Goal: Task Accomplishment & Management: Use online tool/utility

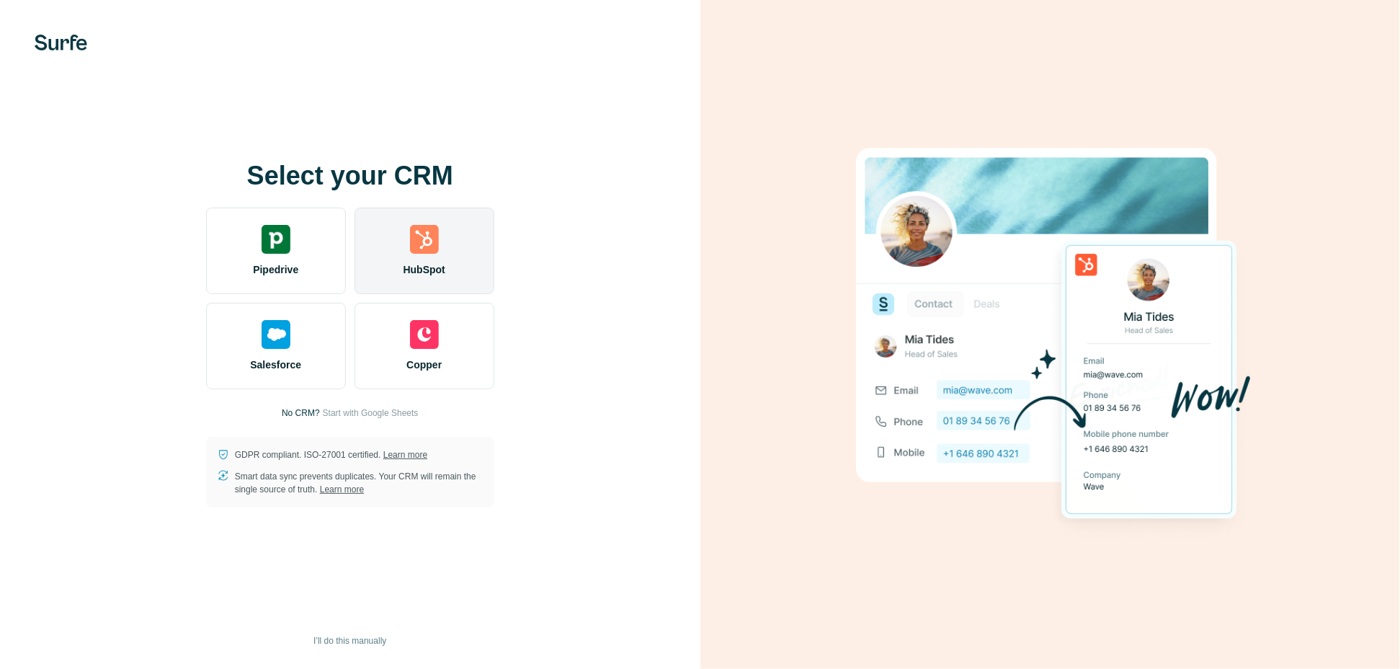
click at [423, 238] on img at bounding box center [424, 239] width 29 height 29
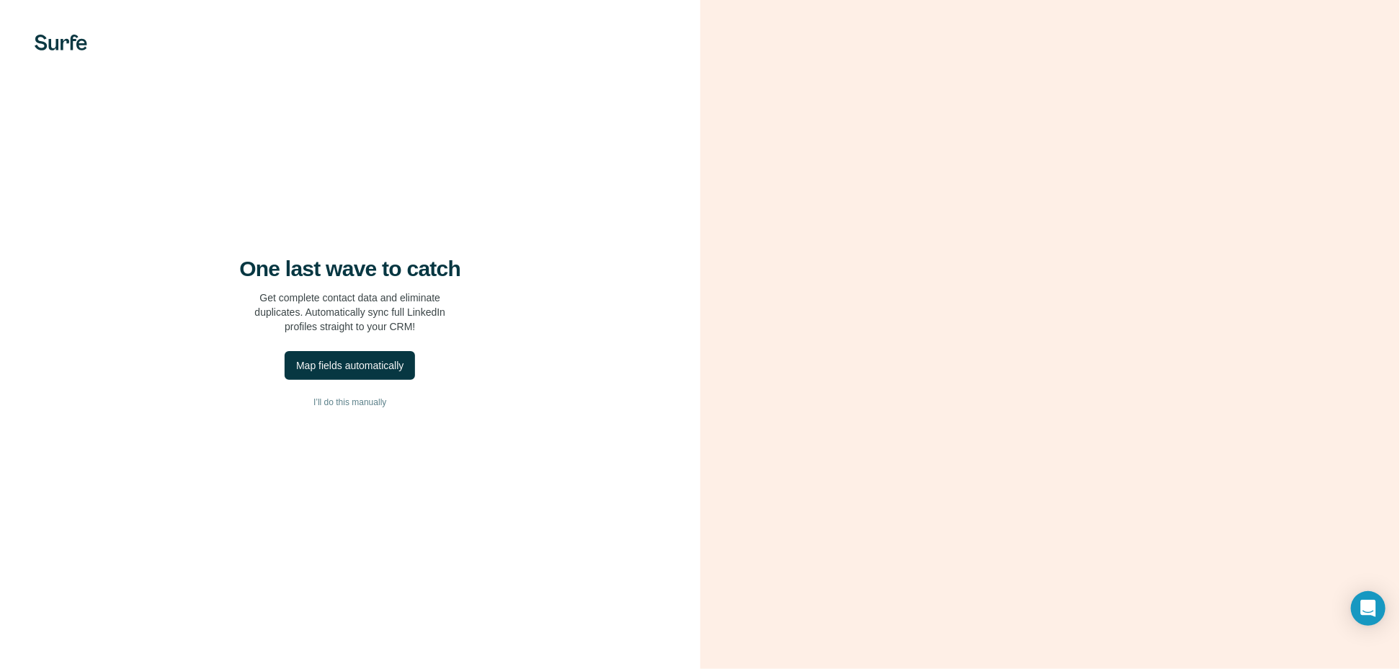
click at [912, 464] on video at bounding box center [1049, 334] width 519 height 259
click at [342, 364] on div "Map fields automatically" at bounding box center [349, 365] width 107 height 14
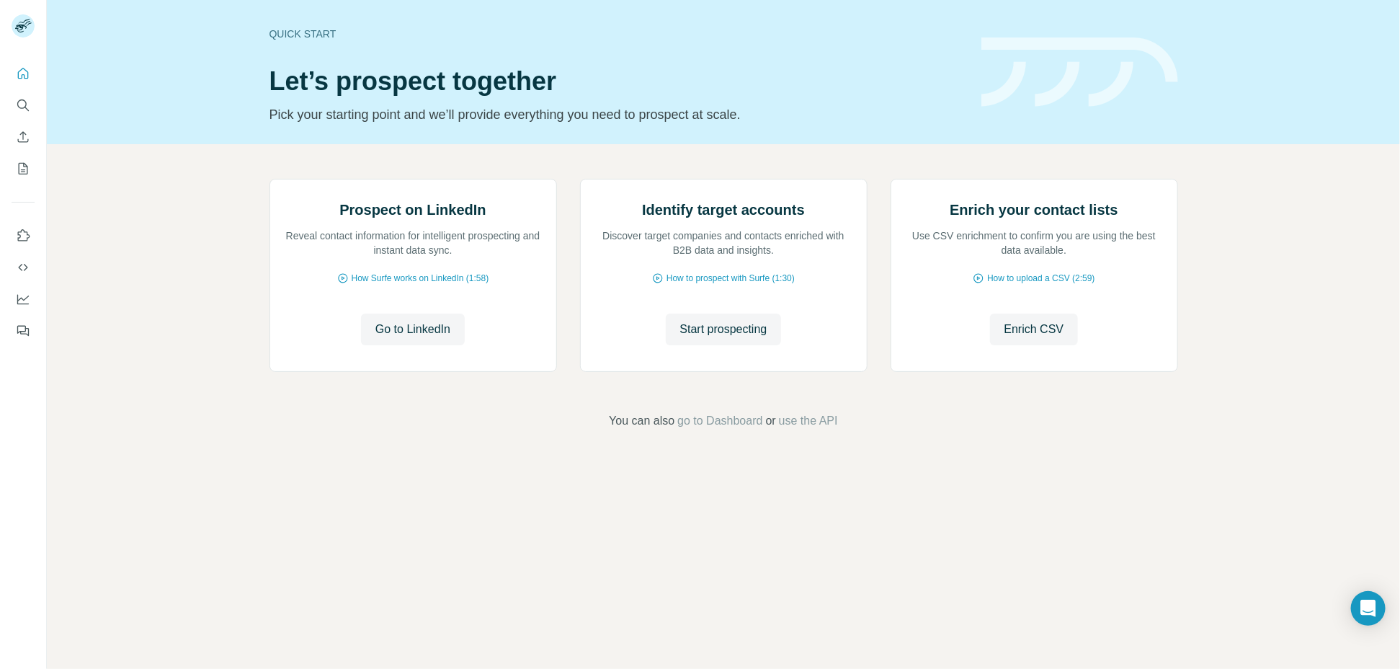
click at [352, 429] on footer "You can also go to Dashboard or use the API" at bounding box center [723, 420] width 1272 height 17
click at [409, 338] on span "Go to LinkedIn" at bounding box center [412, 329] width 75 height 17
click at [166, 316] on div "Prospect on LinkedIn Reveal contact information for intelligent prospecting and…" at bounding box center [723, 304] width 1353 height 320
click at [18, 69] on icon "Quick start" at bounding box center [23, 73] width 14 height 14
click at [125, 201] on div "Prospect on LinkedIn Reveal contact information for intelligent prospecting and…" at bounding box center [723, 304] width 1353 height 320
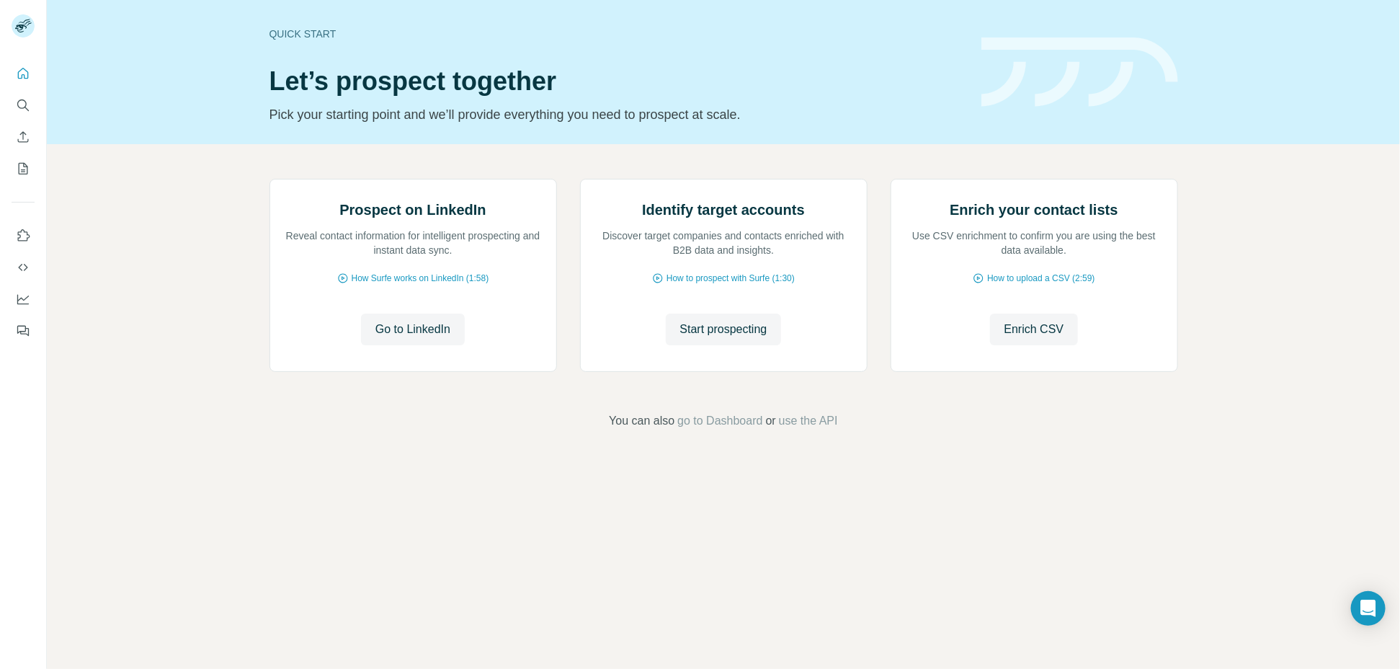
click at [94, 119] on div "Quick start Let’s prospect together Pick your starting point and we’ll provide …" at bounding box center [723, 72] width 1353 height 144
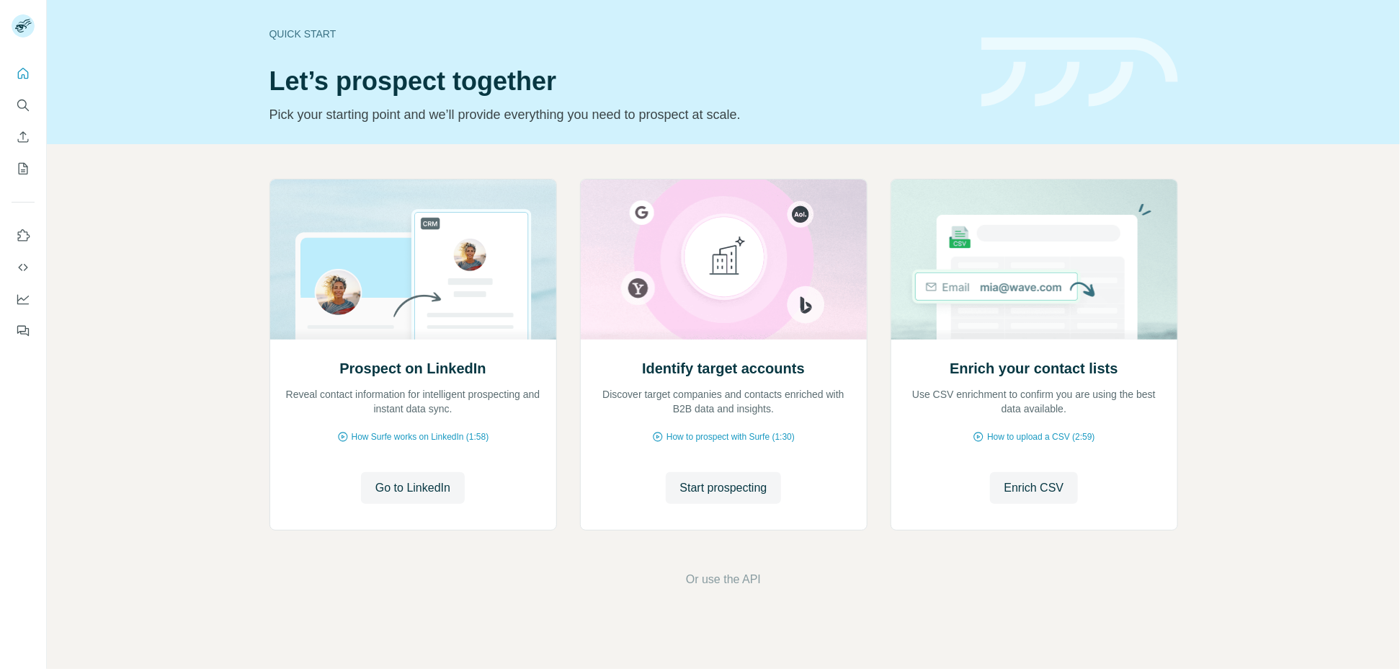
click at [436, 575] on footer "Or use the API" at bounding box center [723, 579] width 1272 height 17
click at [717, 484] on span "Start prospecting" at bounding box center [723, 487] width 87 height 17
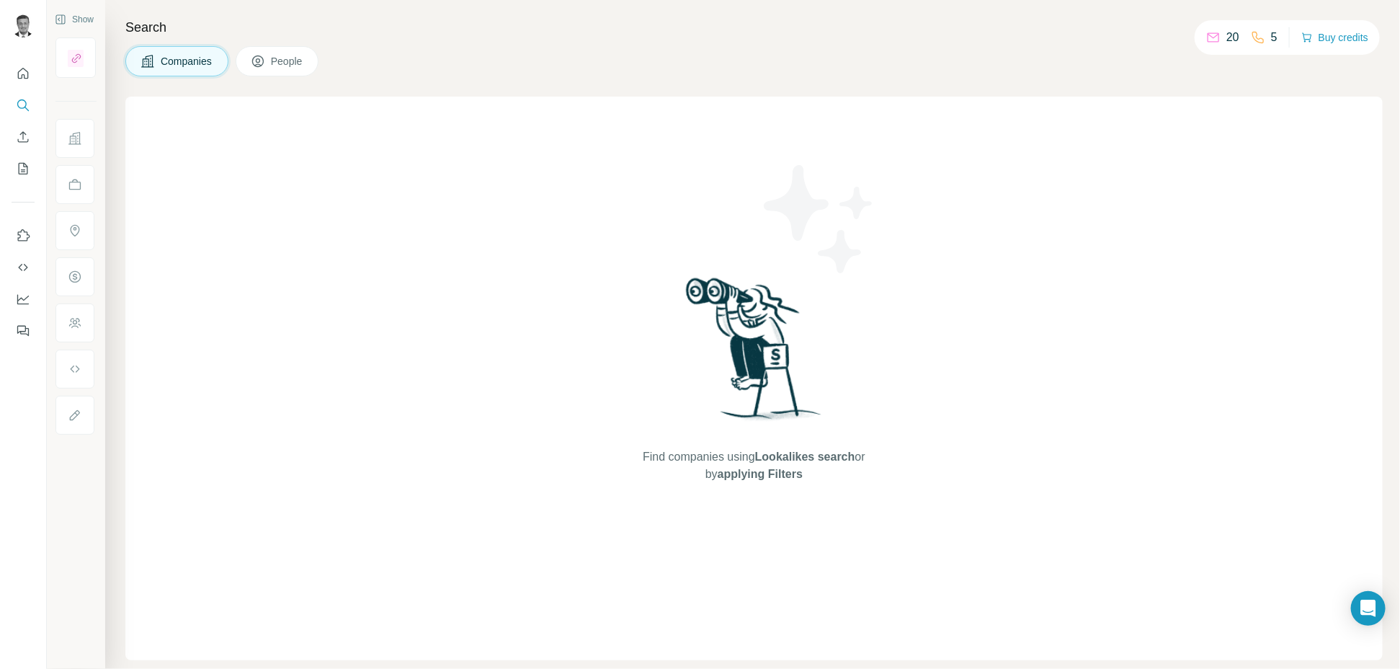
drag, startPoint x: 273, startPoint y: 53, endPoint x: 268, endPoint y: 59, distance: 7.7
click at [273, 54] on span "People" at bounding box center [287, 61] width 33 height 14
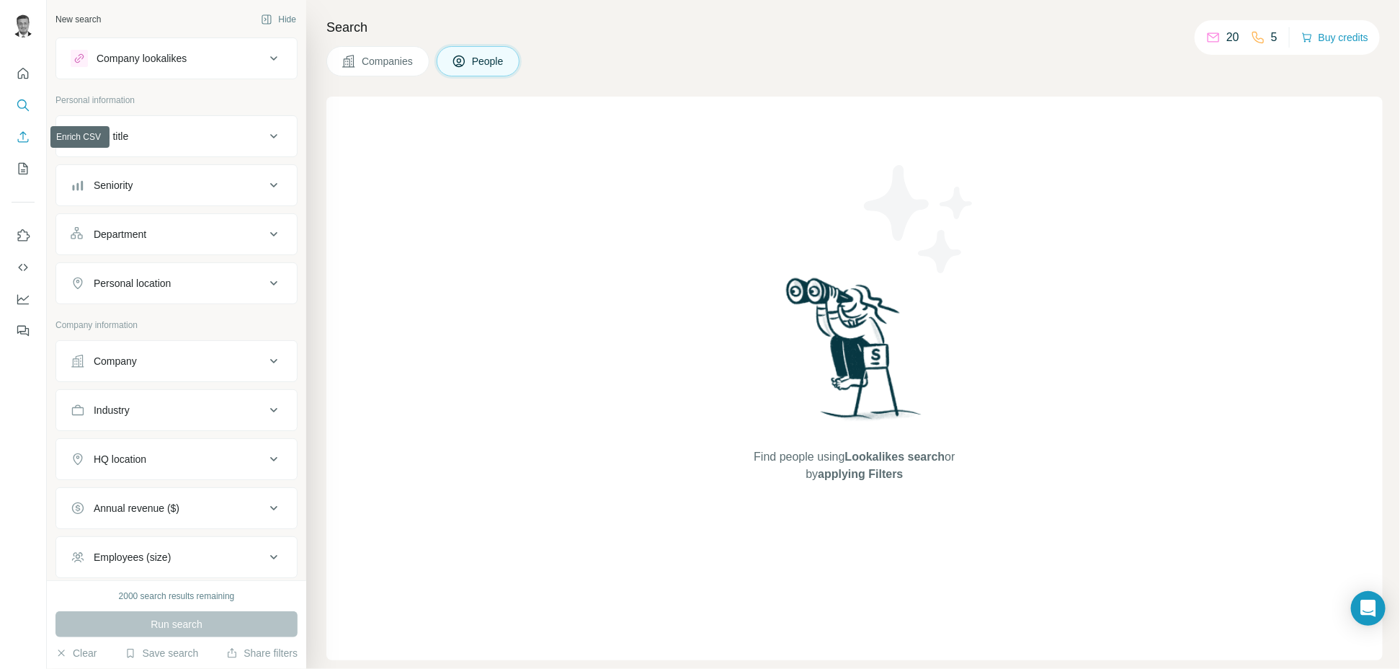
click at [23, 138] on icon "Enrich CSV" at bounding box center [23, 137] width 14 height 14
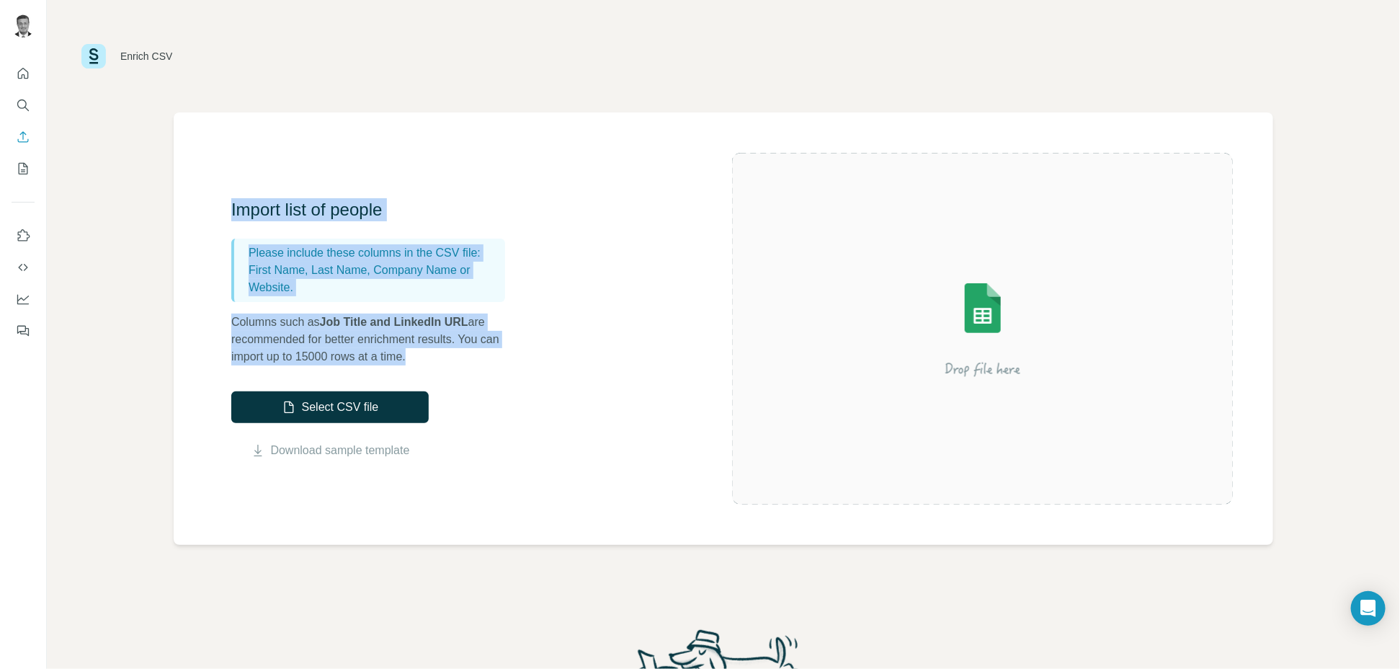
drag, startPoint x: 421, startPoint y: 355, endPoint x: 259, endPoint y: 168, distance: 247.7
click at [228, 207] on div "Import list of people Please include these columns in the CSV file: First Name,…" at bounding box center [723, 328] width 1099 height 432
copy div "Import list of people Please include these columns in the CSV file: First Name,…"
click at [121, 254] on div "Enrich CSV Import list of people Please include these columns in the CSV file: …" at bounding box center [723, 334] width 1353 height 669
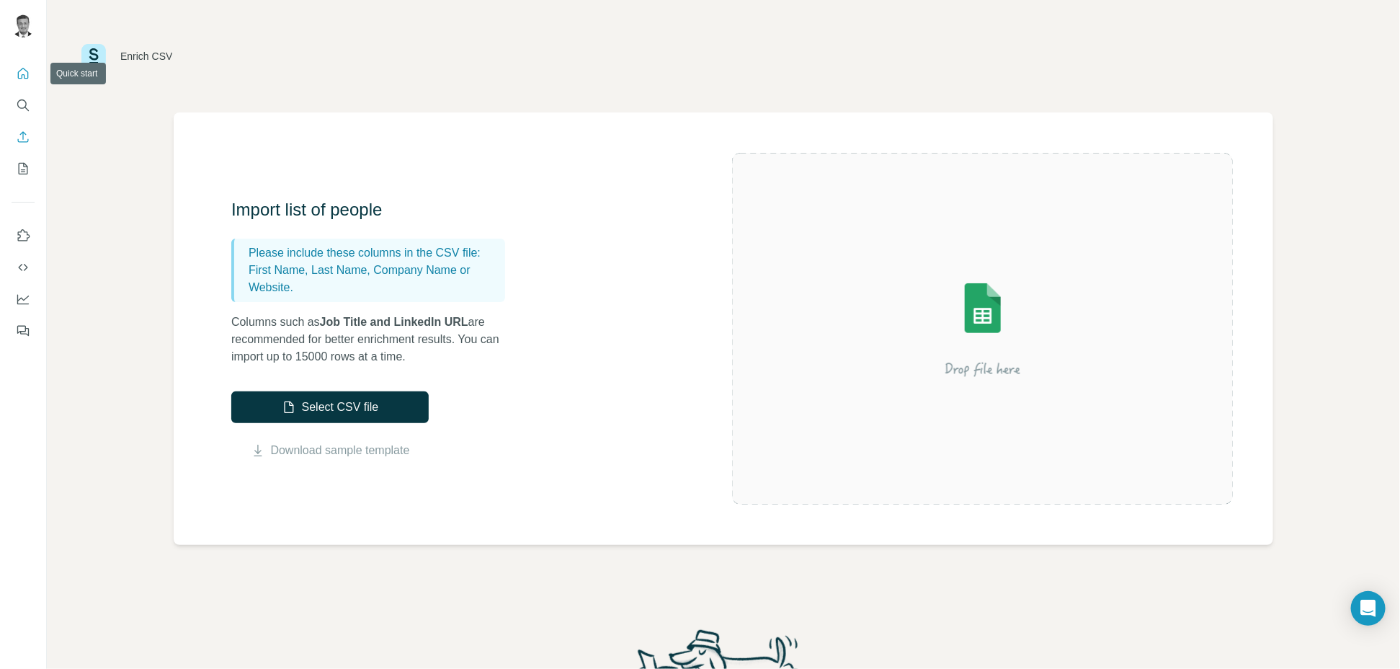
click at [22, 71] on icon "Quick start" at bounding box center [23, 73] width 14 height 14
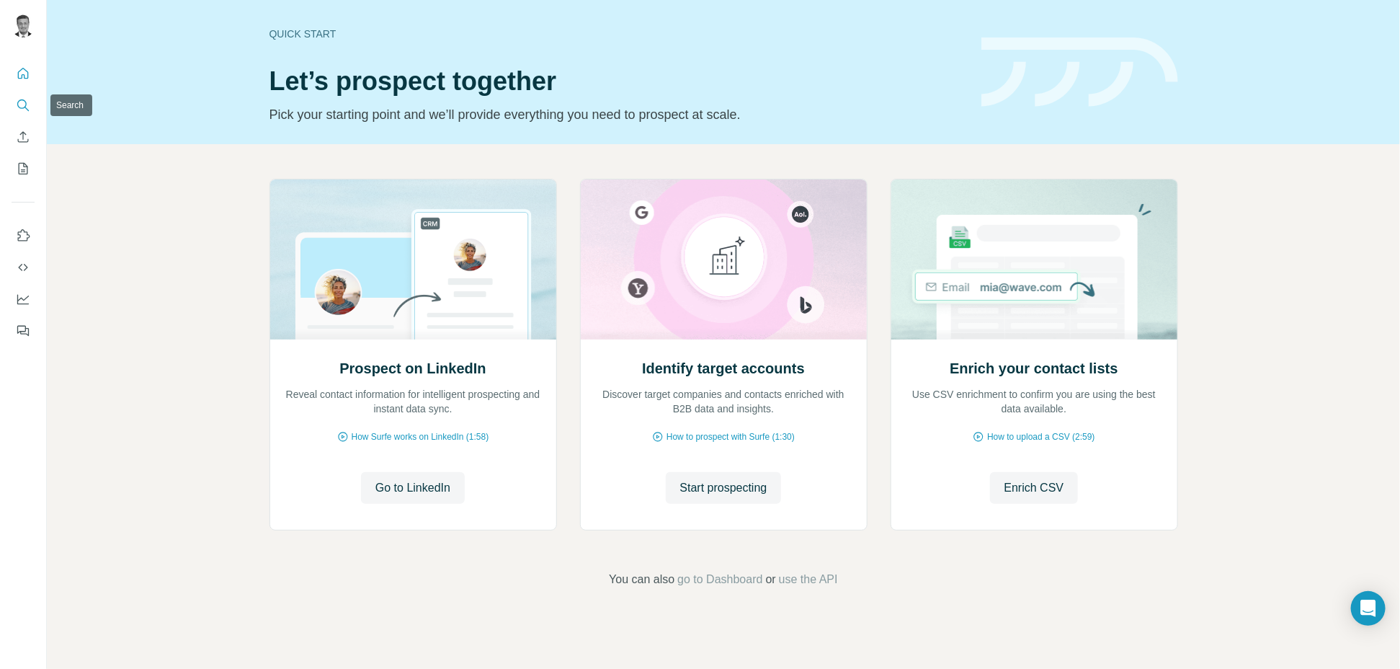
click at [19, 101] on icon "Search" at bounding box center [23, 105] width 14 height 14
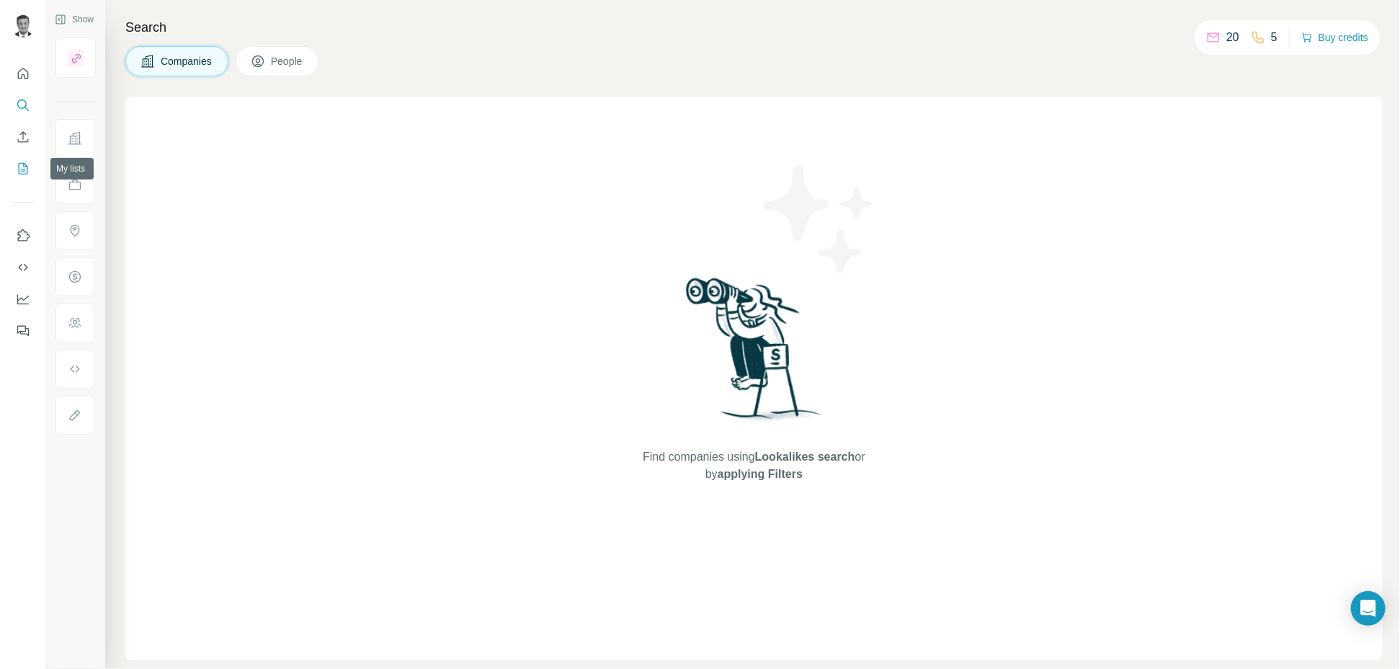
click at [24, 170] on icon "My lists" at bounding box center [23, 168] width 14 height 14
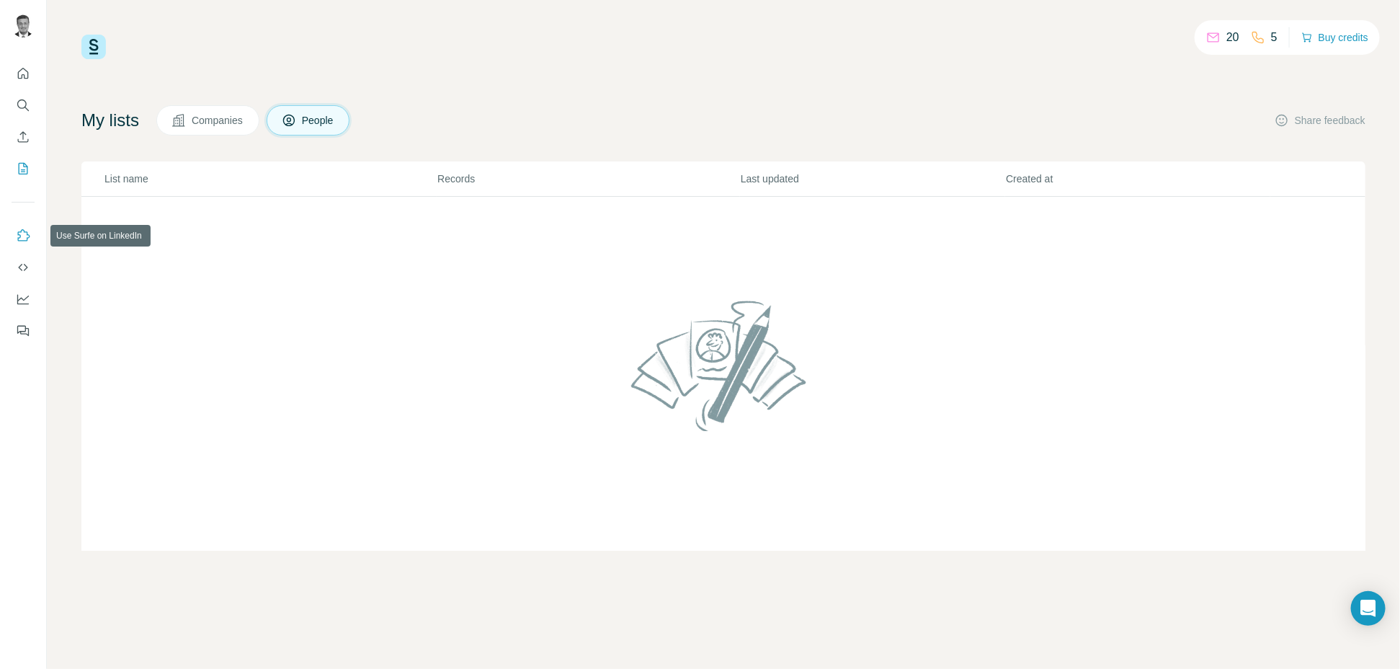
click at [21, 236] on icon "Use Surfe on LinkedIn" at bounding box center [23, 235] width 14 height 14
